Goal: Entertainment & Leisure: Consume media (video, audio)

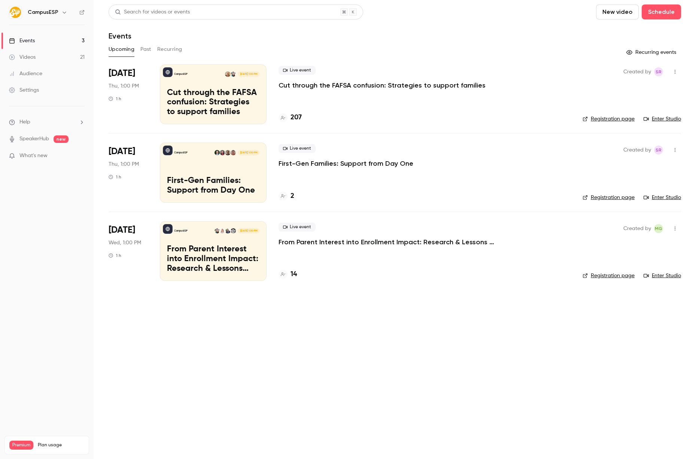
click at [63, 15] on icon "button" at bounding box center [64, 12] width 6 height 6
click at [60, 68] on span "Switch channel" at bounding box center [46, 69] width 38 height 8
click at [60, 80] on link "CampusESP Academy" at bounding box center [62, 85] width 112 height 22
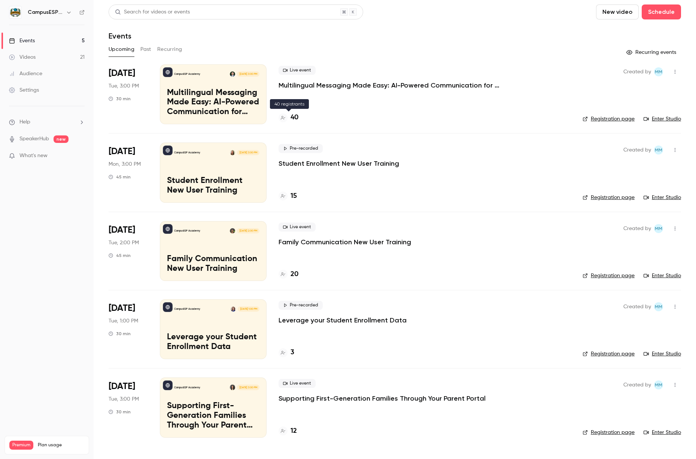
click at [290, 117] on div "40" at bounding box center [288, 118] width 20 height 10
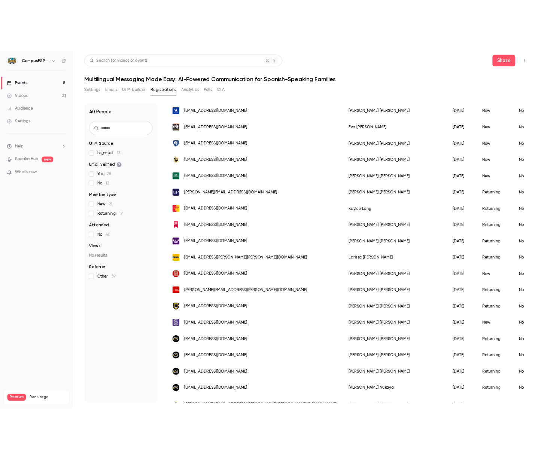
scroll to position [531, 0]
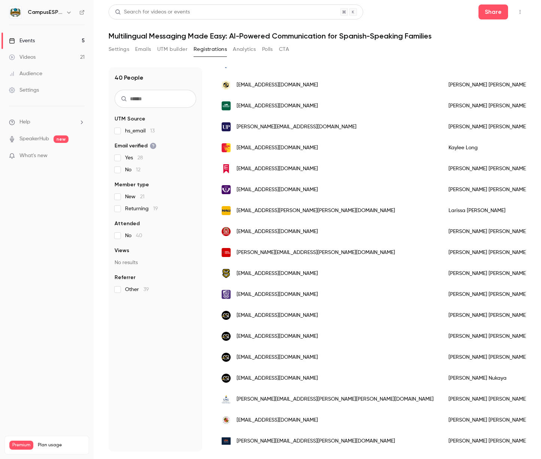
click at [127, 51] on button "Settings" at bounding box center [119, 49] width 21 height 12
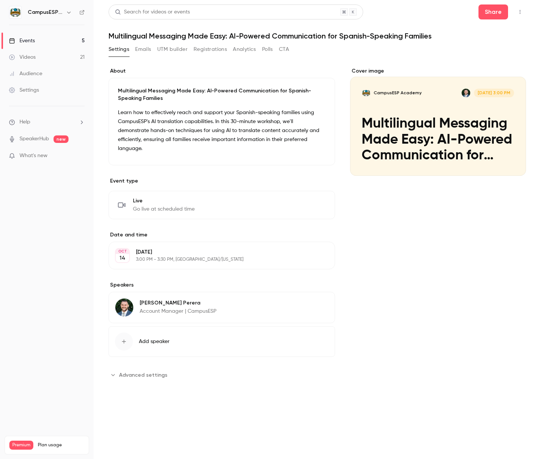
click at [144, 50] on button "Emails" at bounding box center [143, 49] width 16 height 12
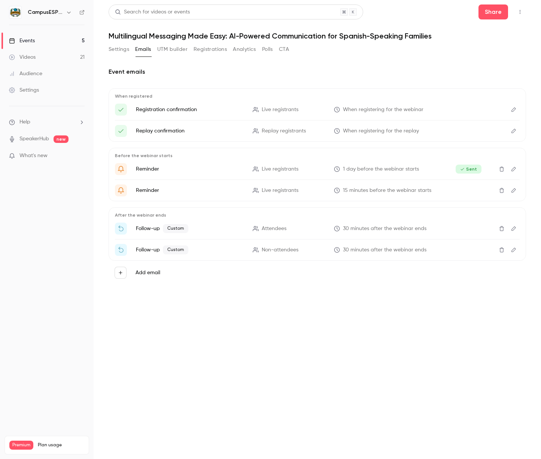
click at [511, 229] on icon "Edit" at bounding box center [513, 228] width 6 height 5
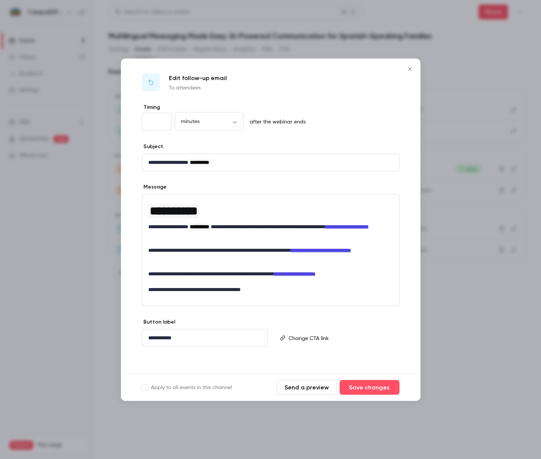
click at [325, 229] on link "**********" at bounding box center [346, 226] width 43 height 5
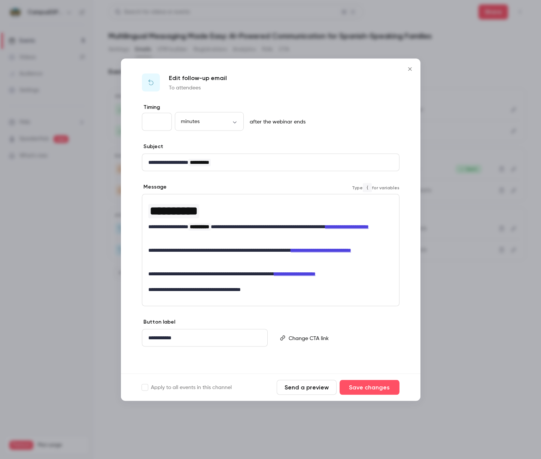
click at [325, 229] on link "**********" at bounding box center [346, 226] width 43 height 5
drag, startPoint x: 148, startPoint y: 234, endPoint x: 204, endPoint y: 232, distance: 55.8
click at [204, 232] on p "**********" at bounding box center [270, 231] width 245 height 16
copy link "**********"
click at [222, 270] on p "**********" at bounding box center [270, 274] width 245 height 8
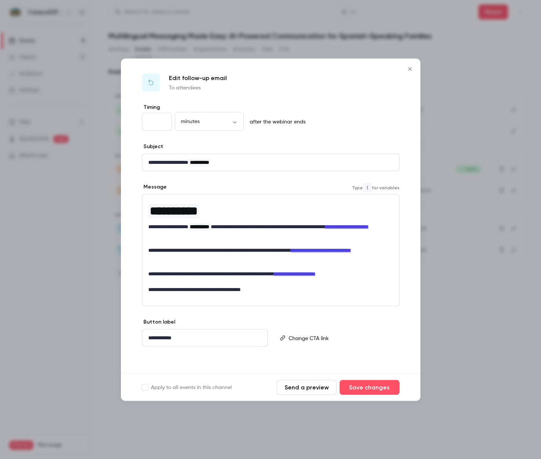
click at [284, 226] on p "**********" at bounding box center [270, 231] width 245 height 16
click at [408, 66] on icon "Close" at bounding box center [409, 69] width 9 height 6
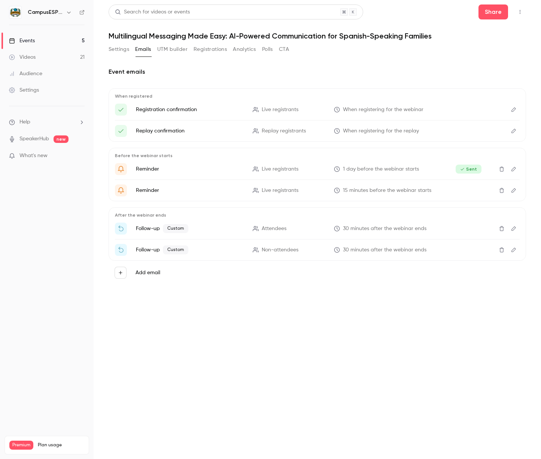
click at [514, 250] on icon "Edit" at bounding box center [513, 249] width 6 height 5
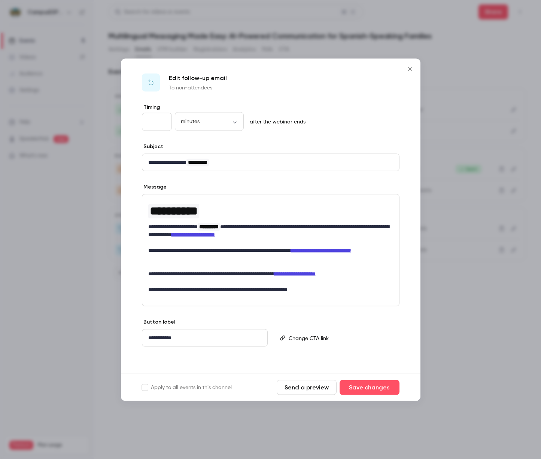
click at [412, 71] on icon "Close" at bounding box center [409, 69] width 9 height 6
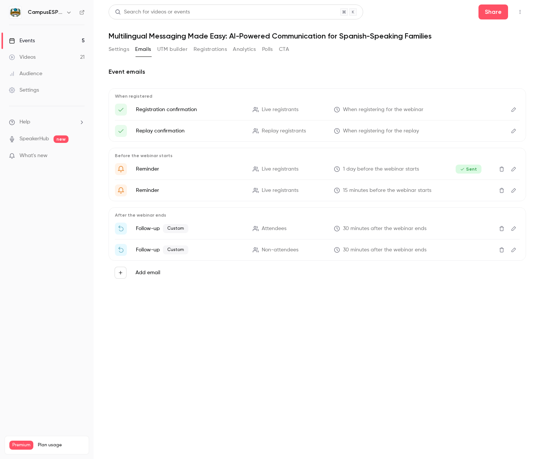
click at [281, 47] on button "CTA" at bounding box center [284, 49] width 10 height 12
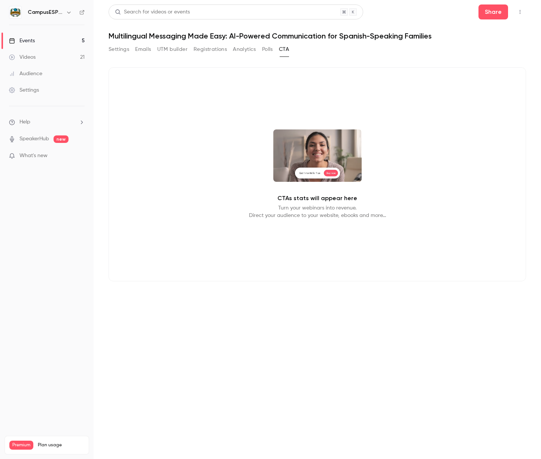
click at [267, 50] on button "Polls" at bounding box center [267, 49] width 11 height 12
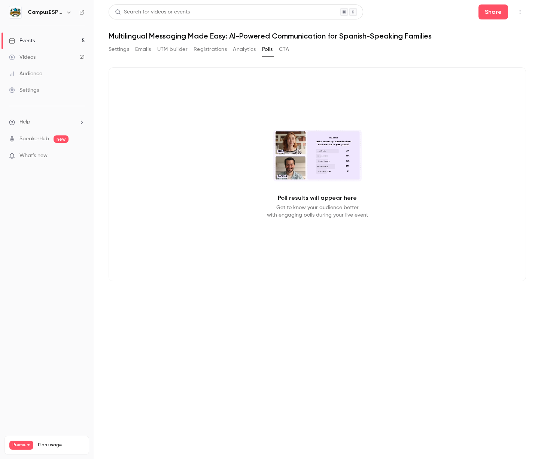
click at [243, 51] on button "Analytics" at bounding box center [244, 49] width 23 height 12
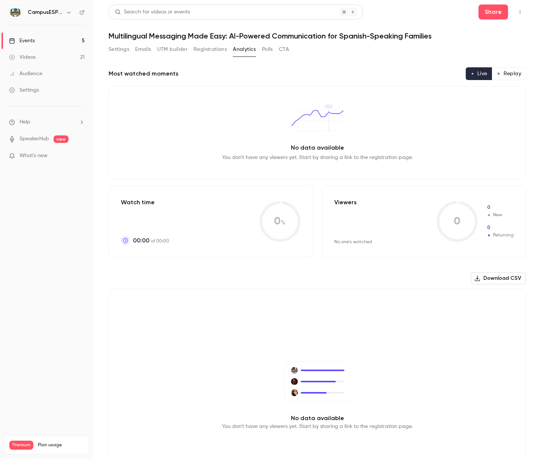
click at [219, 46] on button "Registrations" at bounding box center [209, 49] width 33 height 12
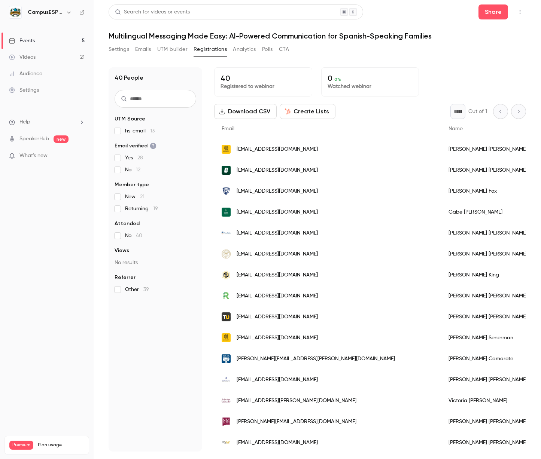
click at [239, 52] on button "Analytics" at bounding box center [244, 49] width 23 height 12
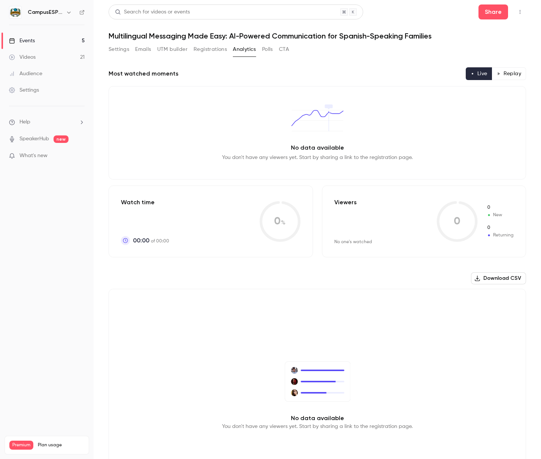
click at [271, 51] on button "Polls" at bounding box center [267, 49] width 11 height 12
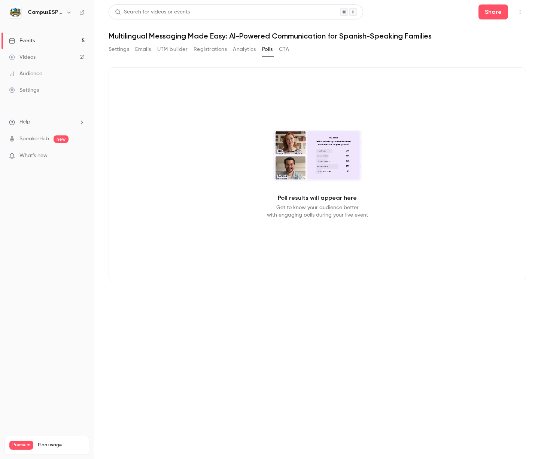
click at [116, 49] on button "Settings" at bounding box center [119, 49] width 21 height 12
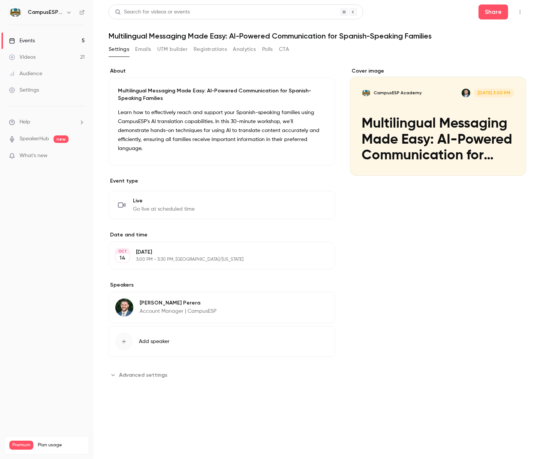
click at [37, 42] on link "Events 5" at bounding box center [47, 41] width 94 height 16
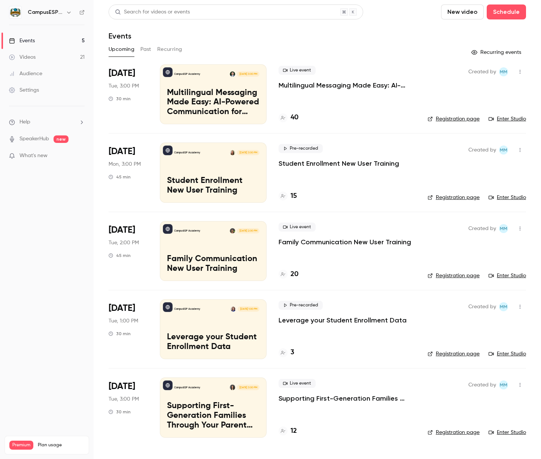
click at [510, 119] on link "Enter Studio" at bounding box center [506, 118] width 37 height 7
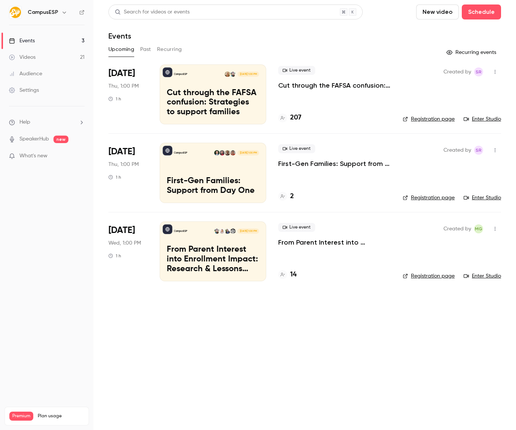
click at [144, 50] on button "Past" at bounding box center [145, 49] width 11 height 12
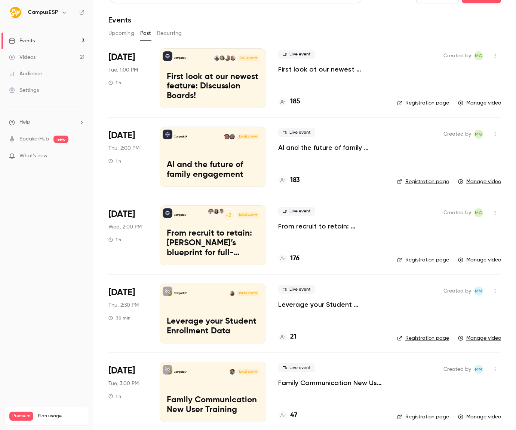
scroll to position [176, 0]
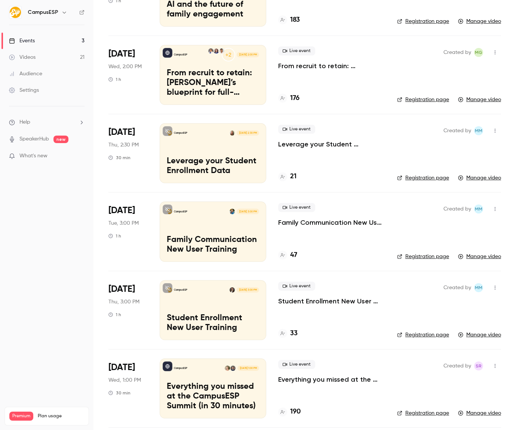
click at [39, 9] on h6 "CampusESP" at bounding box center [43, 12] width 31 height 7
click at [56, 14] on h6 "CampusESP" at bounding box center [43, 12] width 31 height 7
click at [62, 13] on icon "button" at bounding box center [64, 12] width 6 height 6
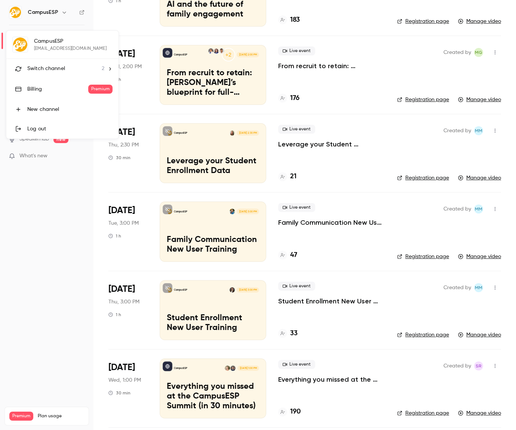
click at [62, 66] on span "Switch channel" at bounding box center [46, 69] width 38 height 8
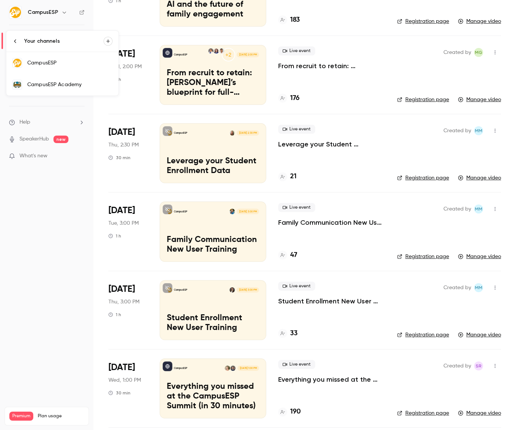
click at [59, 82] on div "CampusESP Academy" at bounding box center [69, 84] width 85 height 7
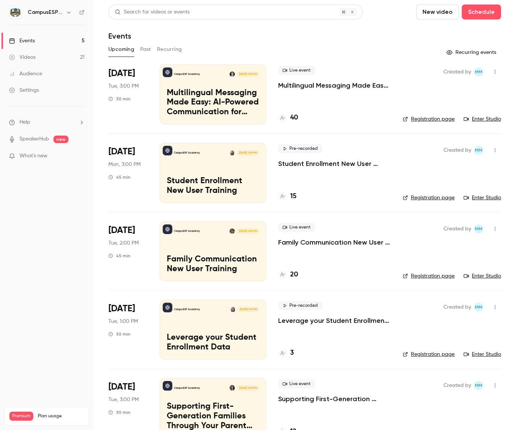
scroll to position [22, 0]
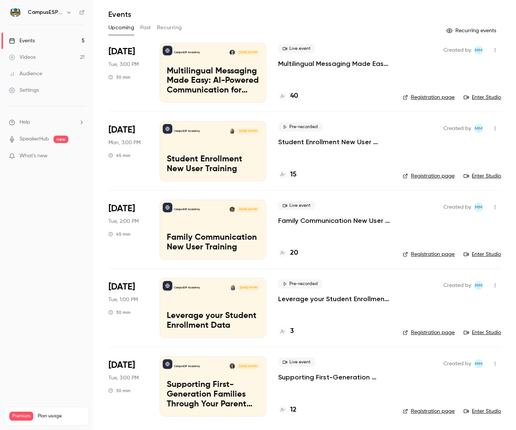
click at [143, 30] on button "Past" at bounding box center [145, 28] width 11 height 12
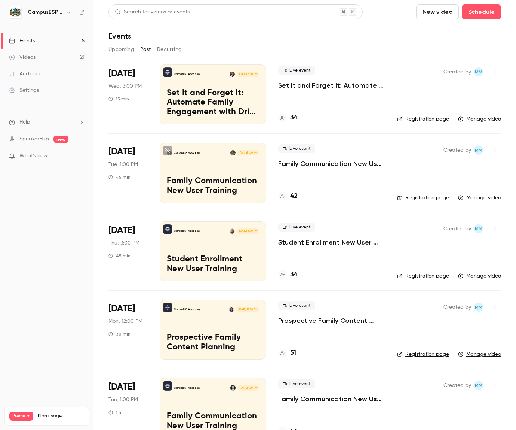
click at [205, 112] on p "Set It and Forget It: Automate Family Engagement with Drip Text Messages" at bounding box center [213, 102] width 92 height 29
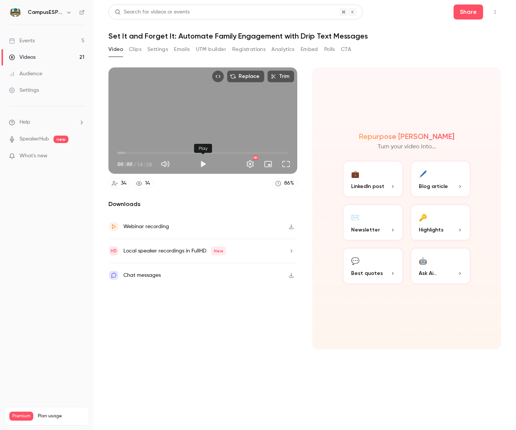
click at [206, 163] on button "Play" at bounding box center [203, 163] width 15 height 15
click at [268, 165] on button "Turn on miniplayer" at bounding box center [268, 163] width 15 height 15
click at [268, 165] on button "Turn off miniplayer" at bounding box center [268, 163] width 15 height 15
click at [242, 108] on div "Replace Trim 00:14 00:14 / 14:28 HD" at bounding box center [203, 120] width 189 height 106
type input "****"
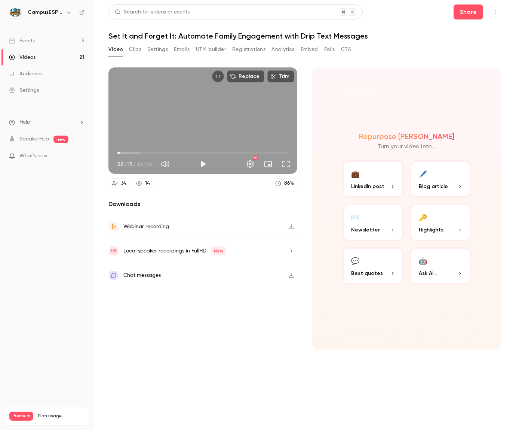
click at [169, 163] on button "Mute" at bounding box center [165, 163] width 15 height 15
click at [169, 163] on button "Unmute" at bounding box center [165, 163] width 15 height 15
type input "***"
click at [177, 165] on div "00:15 / 14:28" at bounding box center [156, 164] width 78 height 12
click at [252, 165] on button "Settings" at bounding box center [250, 163] width 15 height 15
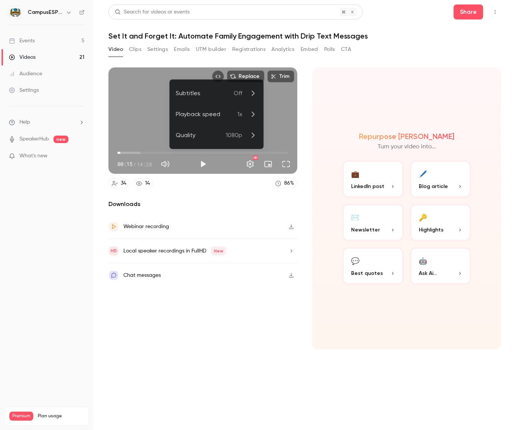
click at [250, 179] on div at bounding box center [258, 215] width 516 height 430
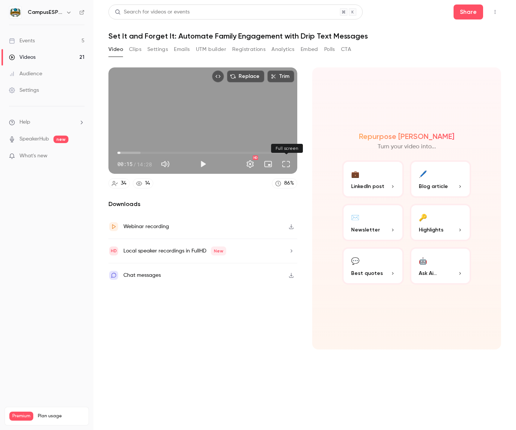
click at [288, 163] on button "Full screen" at bounding box center [286, 163] width 15 height 15
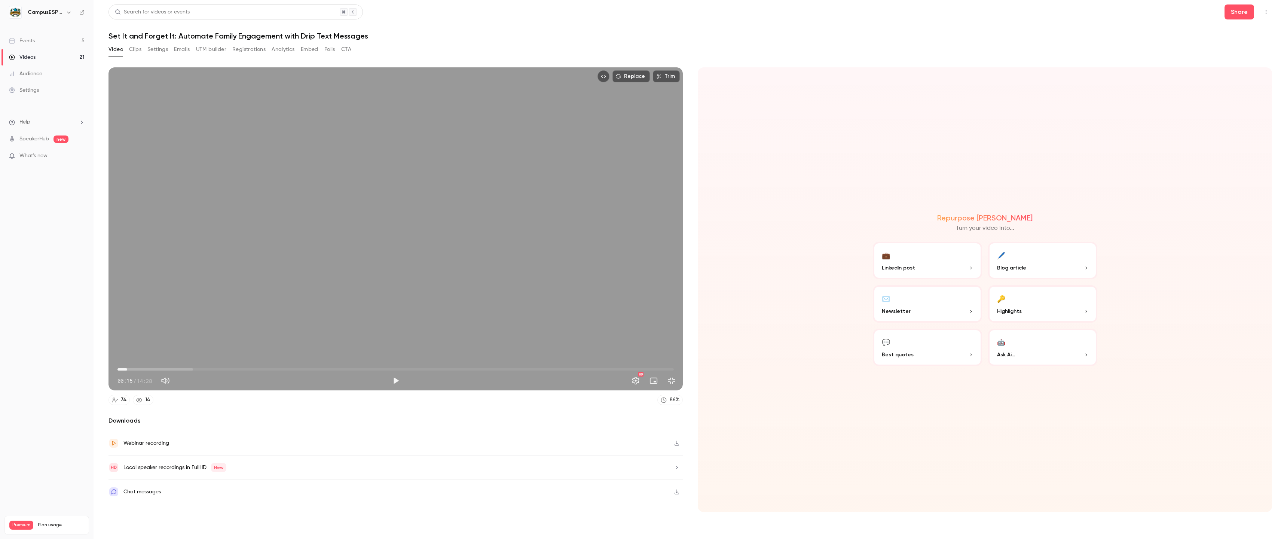
click at [516, 273] on div "Replace Trim 00:15 00:15 / 14:28 HD" at bounding box center [396, 228] width 574 height 323
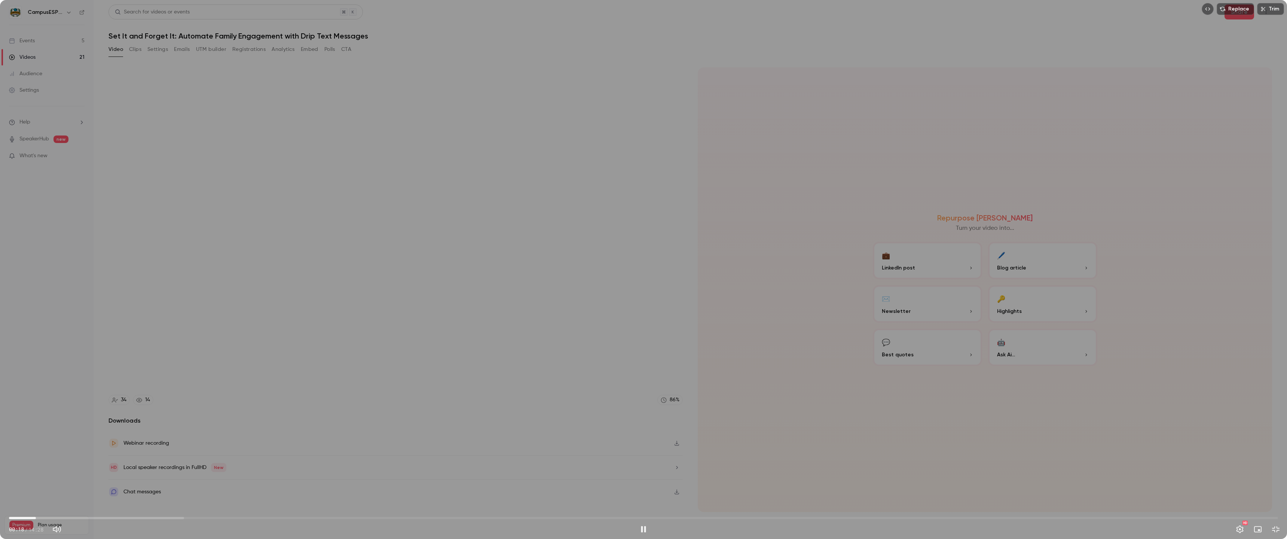
click at [516, 193] on div "Replace Trim 00:18 00:18 / 14:28 HD" at bounding box center [643, 269] width 1287 height 539
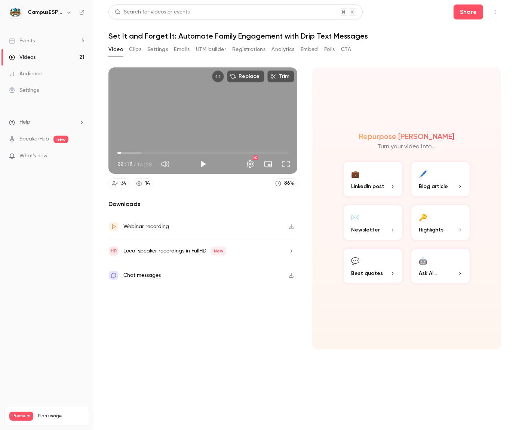
click at [215, 121] on div "Replace Trim 00:18 00:18 / 14:28 HD" at bounding box center [203, 120] width 189 height 106
click at [131, 150] on span "00:19" at bounding box center [202, 153] width 171 height 12
click at [135, 151] on span "01:08" at bounding box center [202, 153] width 171 height 12
click at [137, 152] on span "01:38" at bounding box center [137, 153] width 2 height 2
click at [139, 152] on span "01:48" at bounding box center [139, 153] width 2 height 2
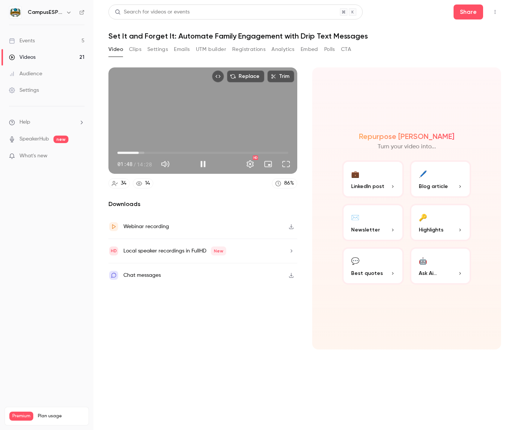
click at [140, 152] on span "01:48" at bounding box center [139, 153] width 2 height 2
click at [143, 152] on span "02:07" at bounding box center [142, 153] width 2 height 2
click at [141, 152] on span "02:01" at bounding box center [141, 153] width 2 height 2
click at [146, 152] on span "02:00" at bounding box center [202, 153] width 171 height 12
click at [147, 152] on span "02:24" at bounding box center [146, 153] width 2 height 2
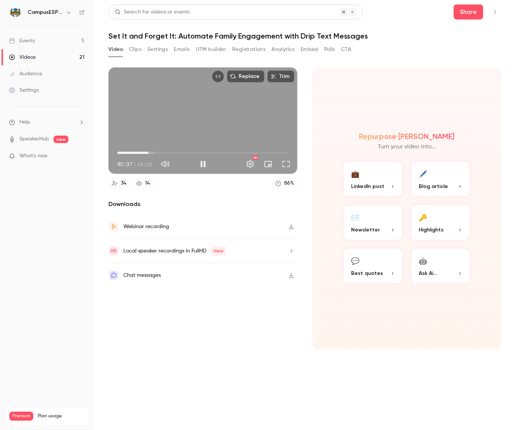
click at [155, 152] on span "02:37" at bounding box center [202, 153] width 171 height 12
click at [162, 152] on span "03:48" at bounding box center [202, 153] width 171 height 12
click at [156, 152] on span "03:48" at bounding box center [202, 153] width 171 height 12
click at [175, 153] on span "03:15" at bounding box center [202, 153] width 171 height 12
click at [196, 152] on span "04:55" at bounding box center [202, 153] width 171 height 12
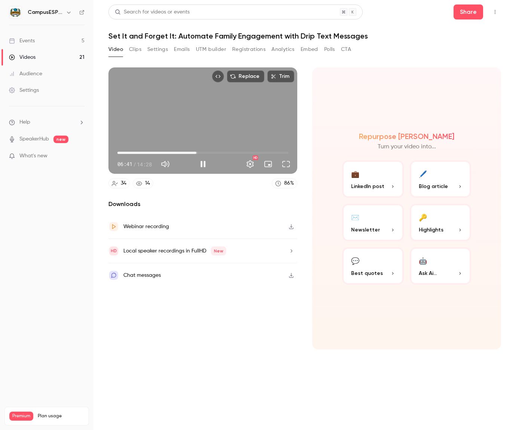
click at [212, 152] on span "06:41" at bounding box center [202, 153] width 171 height 12
click at [222, 151] on span "08:00" at bounding box center [202, 153] width 171 height 12
click at [227, 151] on span "08:52" at bounding box center [202, 153] width 171 height 12
click at [235, 150] on span "09:19" at bounding box center [202, 153] width 171 height 12
click at [246, 151] on span "09:57" at bounding box center [202, 153] width 171 height 12
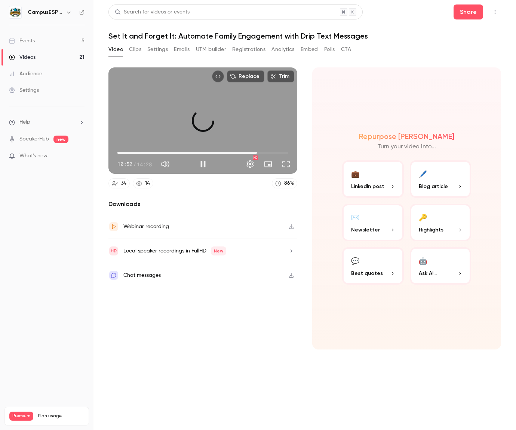
click at [257, 152] on span "11:48" at bounding box center [202, 153] width 171 height 12
click at [266, 152] on span "11:49" at bounding box center [202, 153] width 171 height 12
click at [276, 153] on span "12:34" at bounding box center [202, 153] width 171 height 12
click at [286, 153] on span "14:15" at bounding box center [202, 153] width 171 height 12
type input "***"
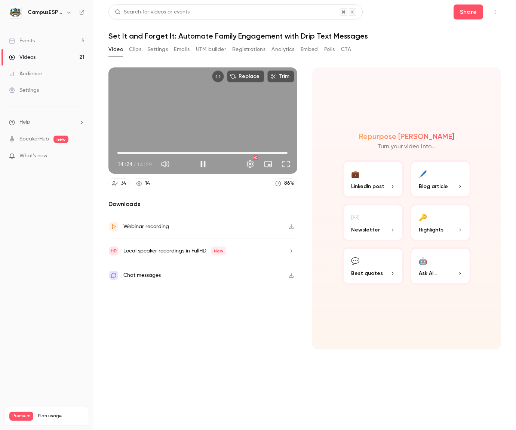
click at [230, 112] on div "Replace Trim 14:24 14:24 / 14:29 HD" at bounding box center [203, 120] width 189 height 106
